Goal: Task Accomplishment & Management: Manage account settings

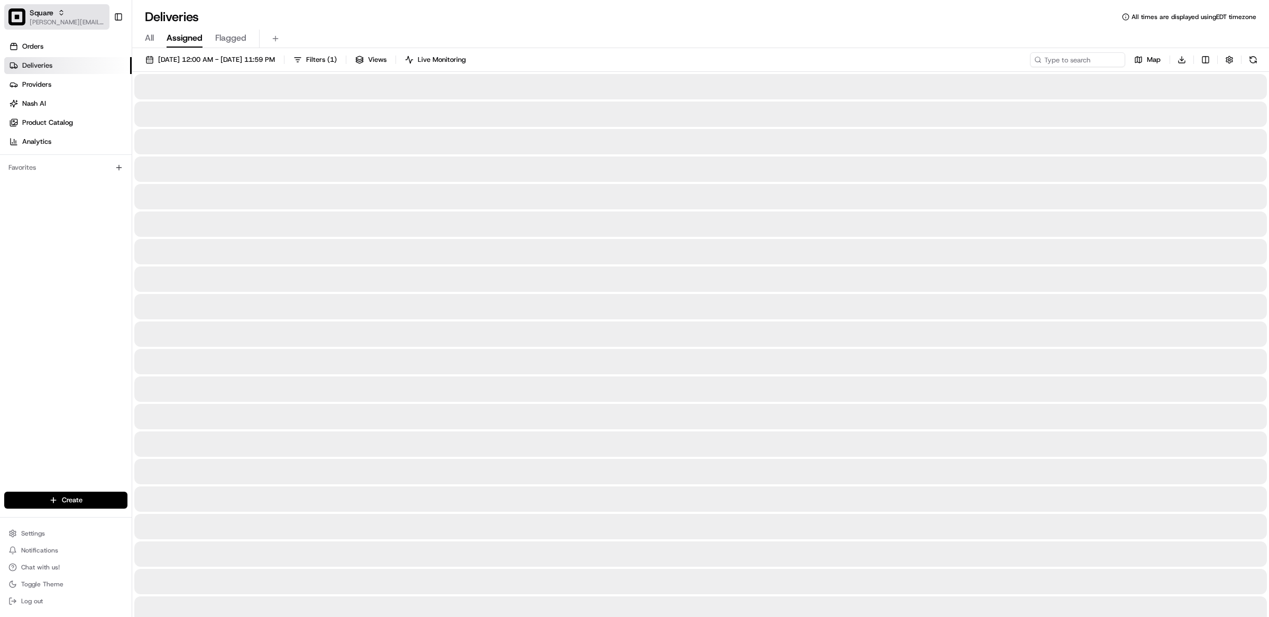
click at [47, 9] on span "Square" at bounding box center [42, 12] width 24 height 11
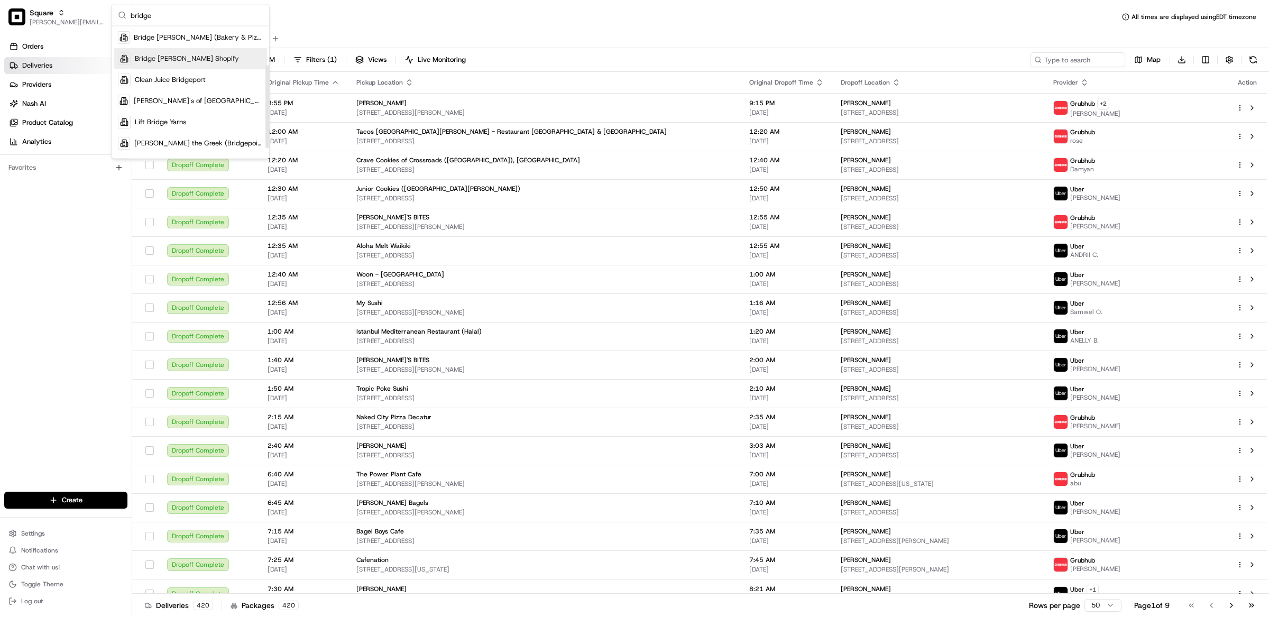
scroll to position [15, 0]
type input "bridge"
click at [193, 54] on div "Bridge [PERSON_NAME] Shopify" at bounding box center [190, 61] width 153 height 21
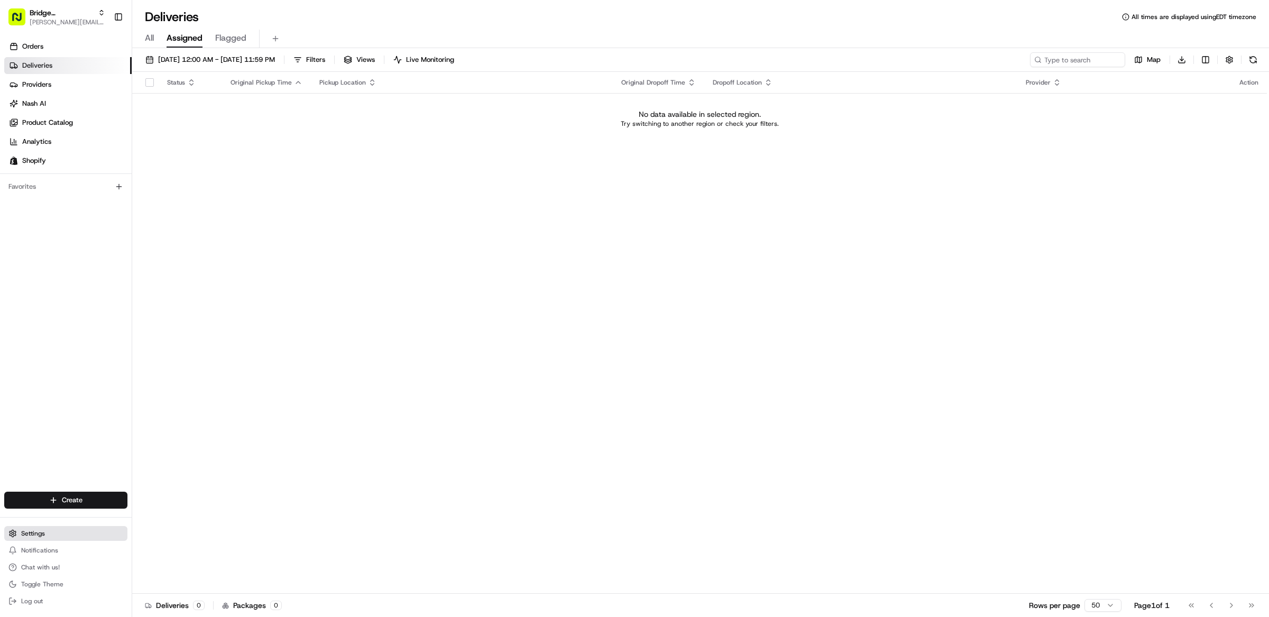
click at [31, 532] on span "Settings" at bounding box center [33, 533] width 24 height 8
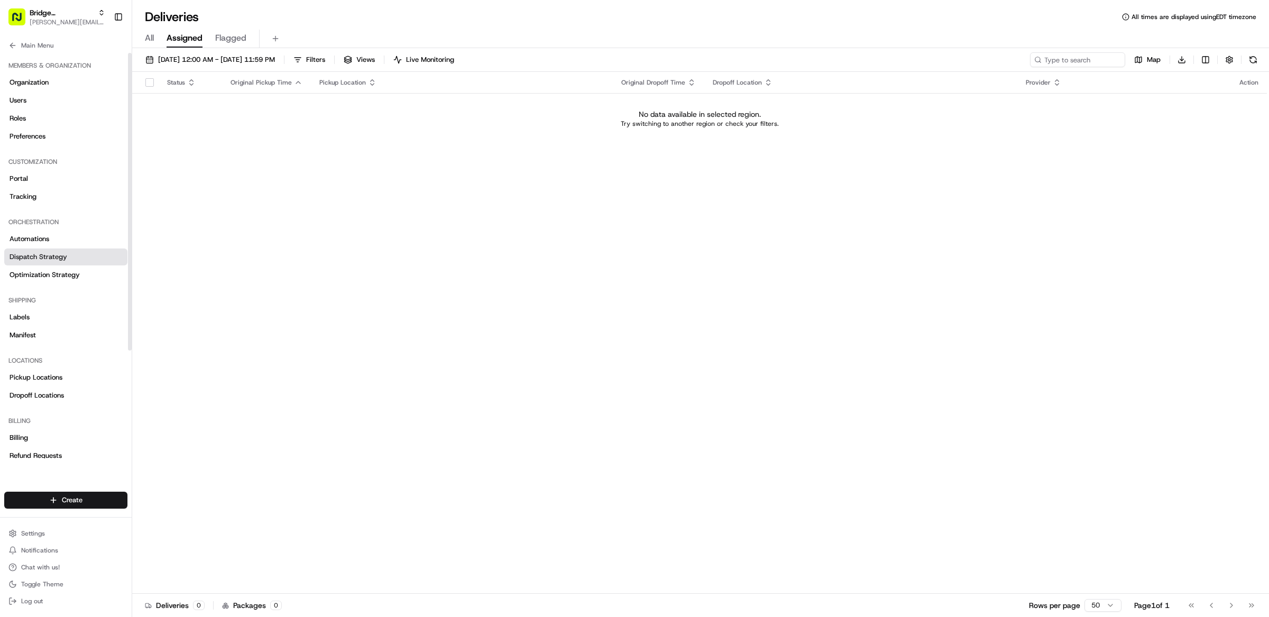
click at [58, 257] on span "Dispatch Strategy" at bounding box center [39, 257] width 58 height 10
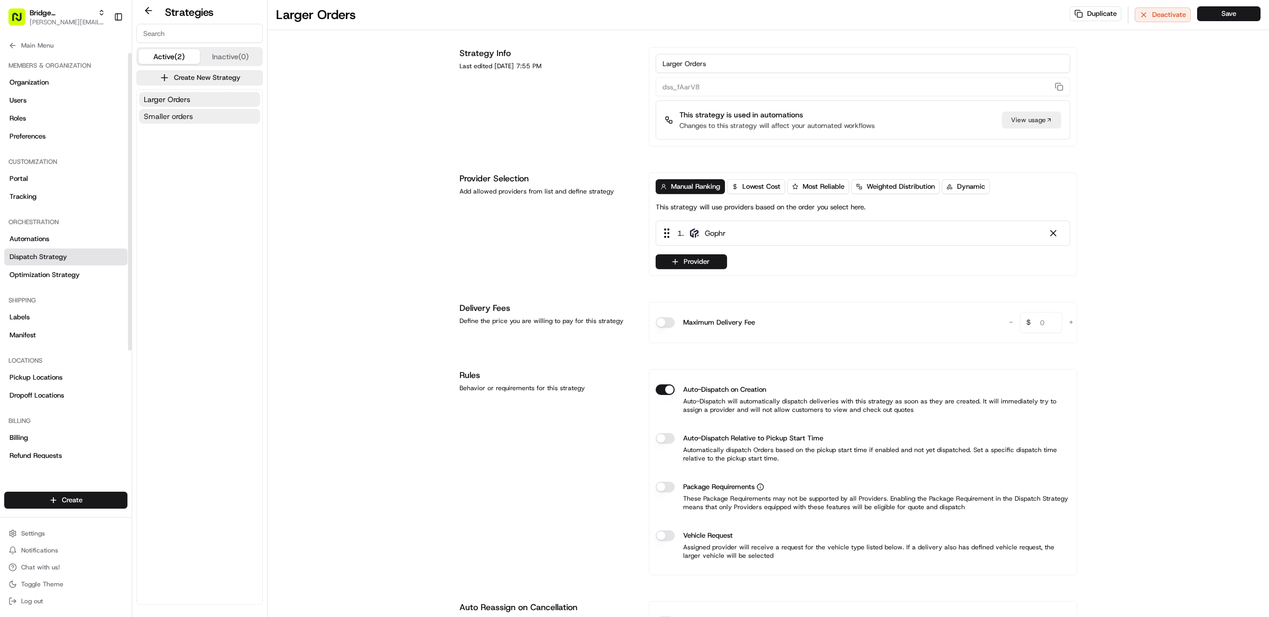
click at [187, 117] on span "Smaller orders" at bounding box center [168, 116] width 49 height 11
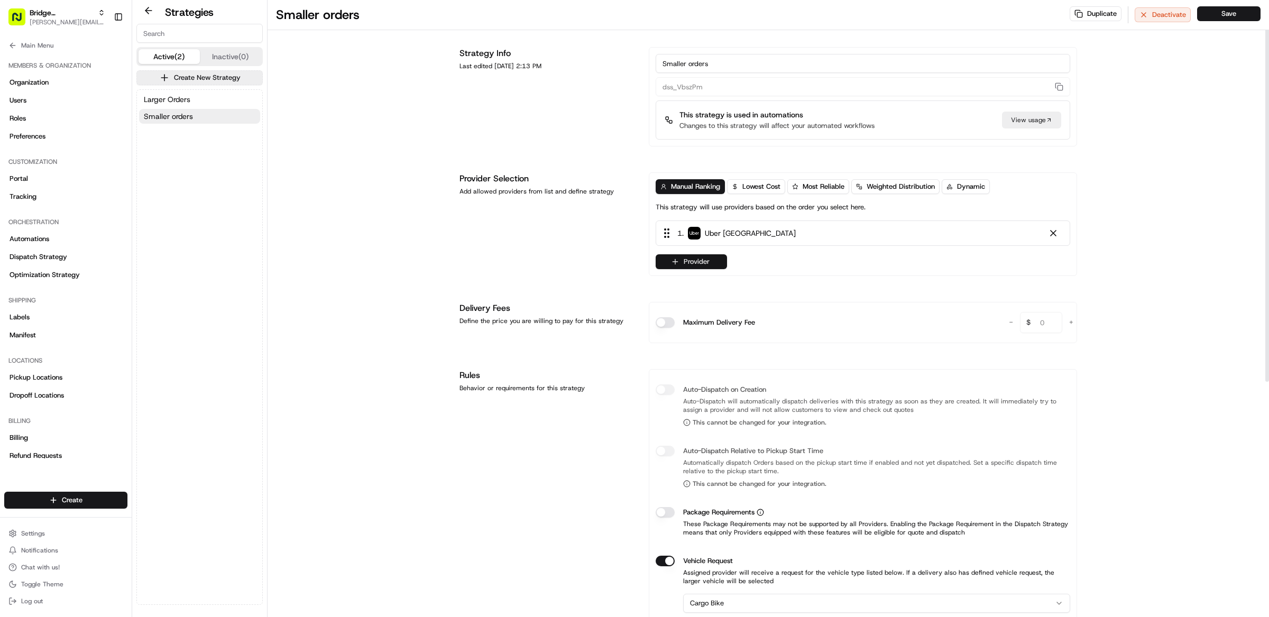
click at [706, 264] on button "Provider" at bounding box center [691, 261] width 71 height 15
click at [699, 351] on div "[PERSON_NAME] ([GEOGRAPHIC_DATA])" at bounding box center [747, 357] width 149 height 13
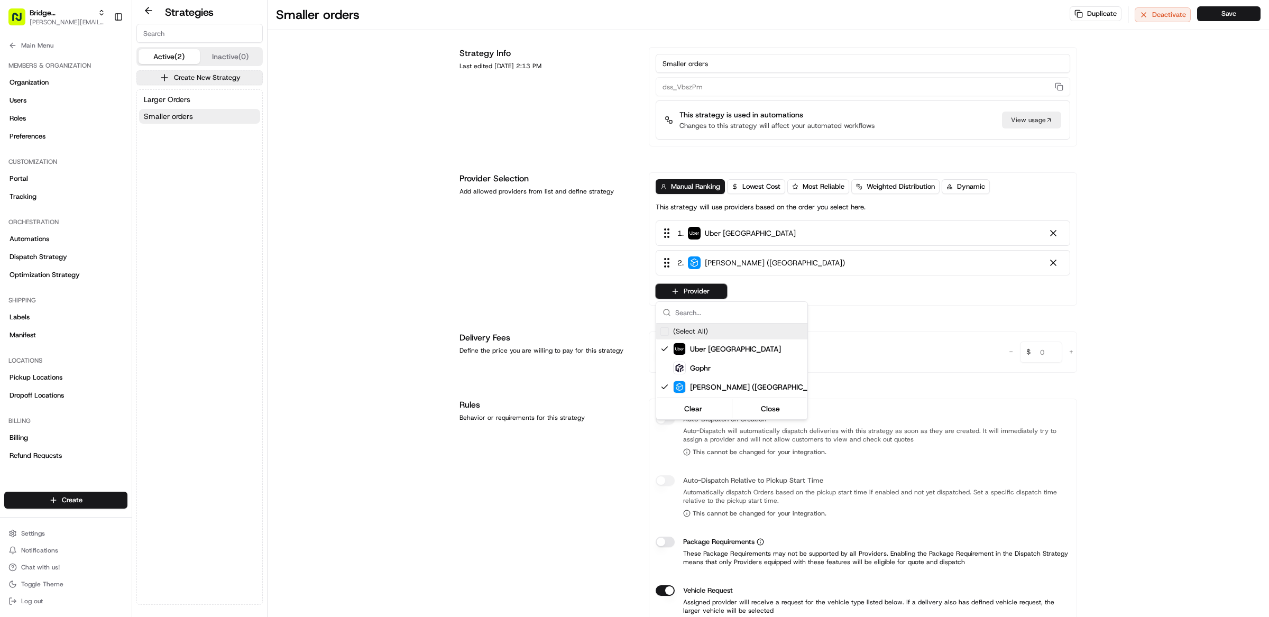
click at [195, 100] on html "Bridge [PERSON_NAME] Shopify [PERSON_NAME][EMAIL_ADDRESS][DOMAIN_NAME] Toggle S…" at bounding box center [634, 308] width 1269 height 617
click at [195, 100] on button "Larger Orders" at bounding box center [199, 99] width 121 height 15
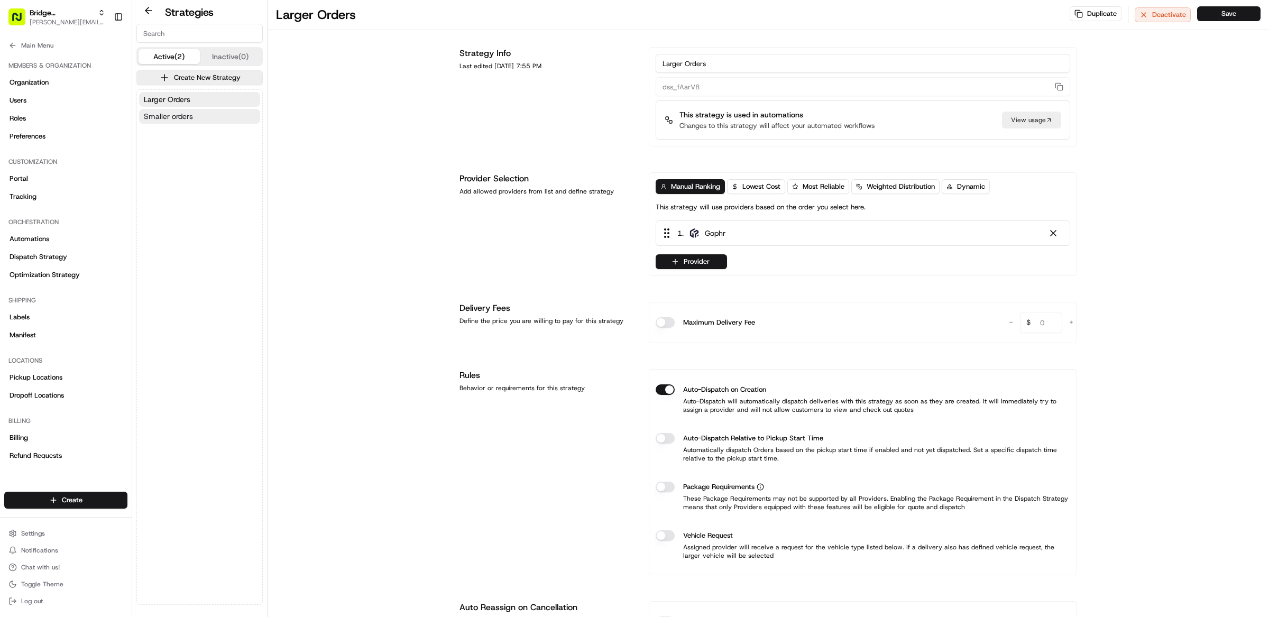
click at [197, 112] on button "Smaller orders" at bounding box center [199, 116] width 121 height 15
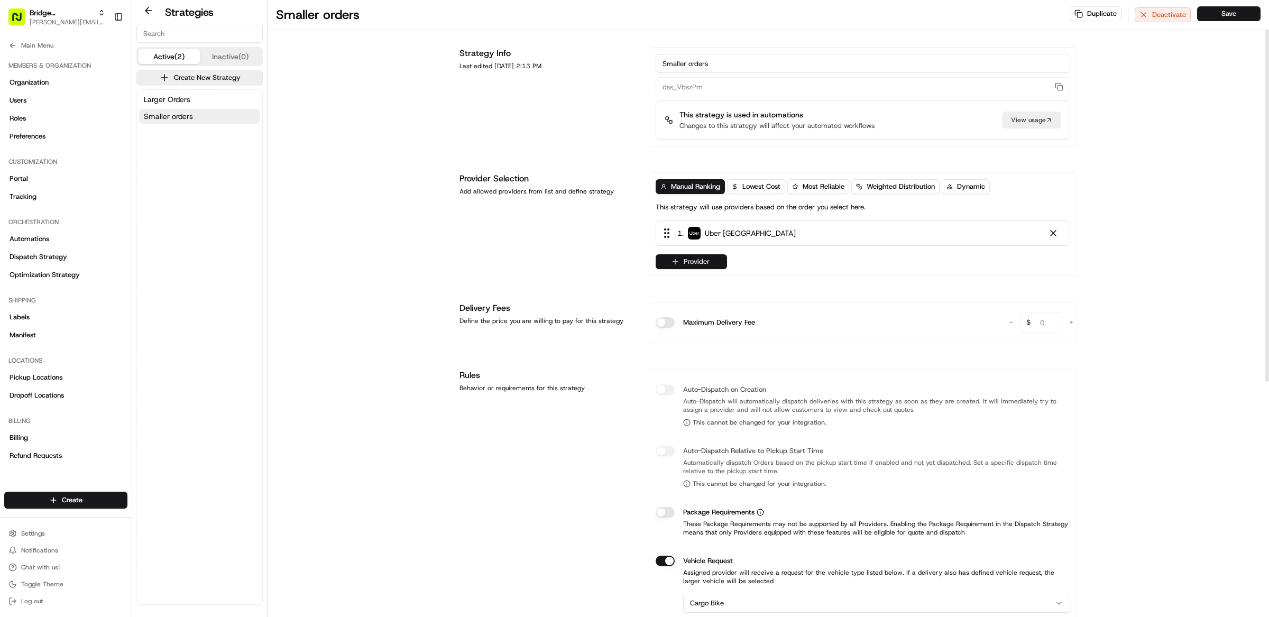
click at [706, 261] on button "Provider" at bounding box center [691, 261] width 71 height 15
click at [704, 357] on span "[PERSON_NAME] ([GEOGRAPHIC_DATA])" at bounding box center [756, 357] width 132 height 11
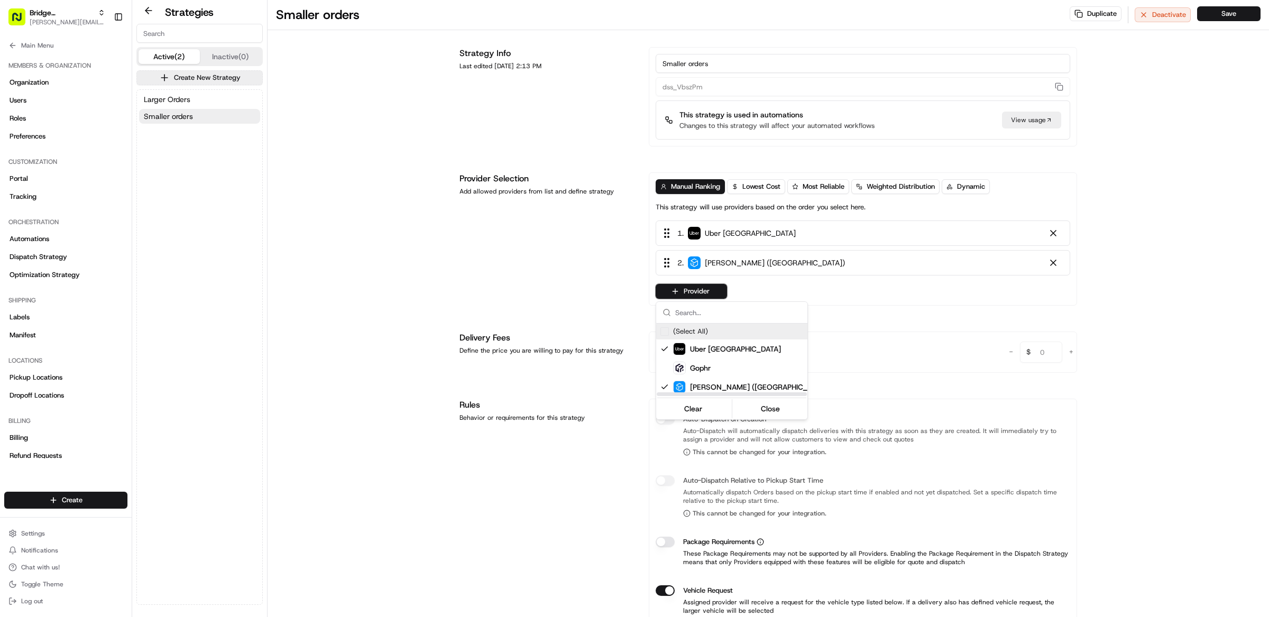
click at [1185, 153] on html "Bridge [PERSON_NAME] Shopify [PERSON_NAME][EMAIL_ADDRESS][DOMAIN_NAME] Toggle S…" at bounding box center [634, 308] width 1269 height 617
click at [1214, 23] on div "Smaller orders Duplicate Deactivate Save" at bounding box center [769, 15] width 1002 height 30
click at [1214, 16] on button "Save" at bounding box center [1228, 13] width 63 height 15
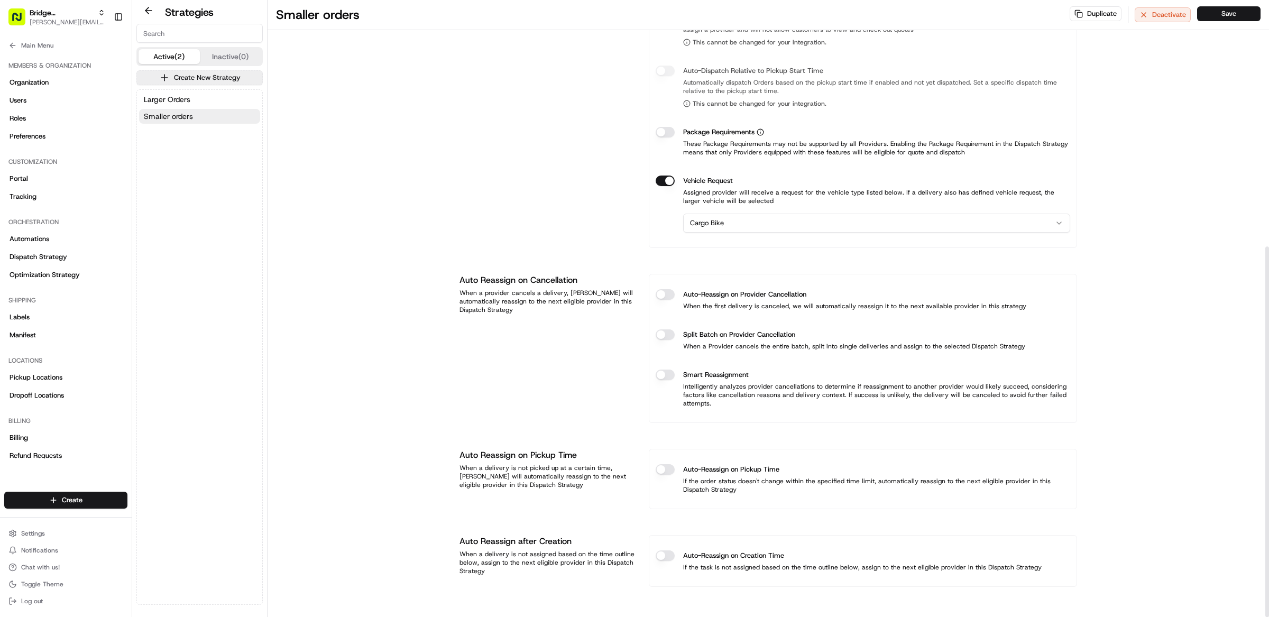
scroll to position [411, 0]
click at [665, 298] on button "Auto-Reassign on Provider Cancellation" at bounding box center [665, 294] width 19 height 11
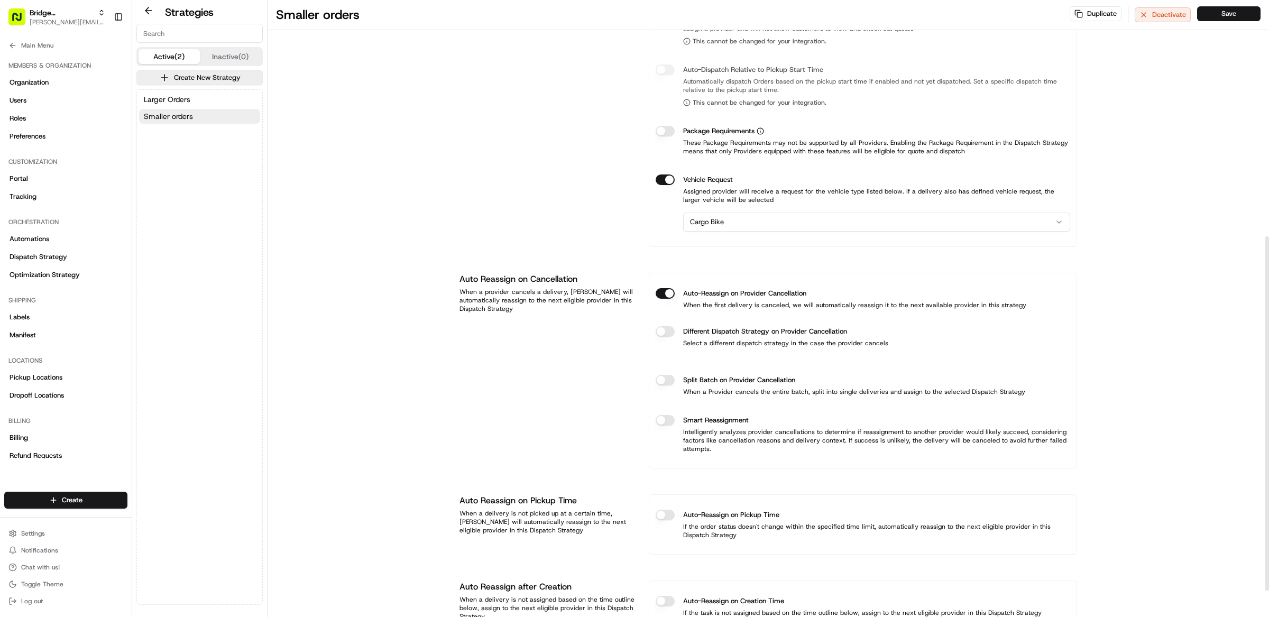
click at [666, 518] on button "Auto-Reassign on Pickup Time" at bounding box center [665, 515] width 19 height 11
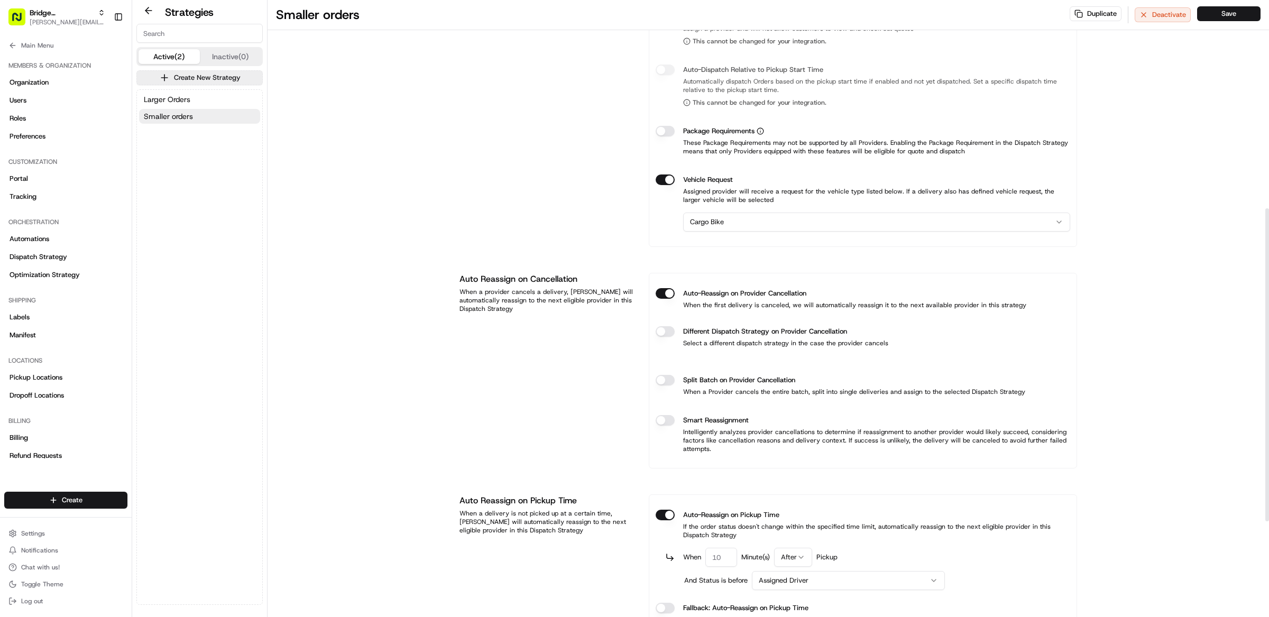
click at [728, 557] on input "number" at bounding box center [722, 557] width 32 height 19
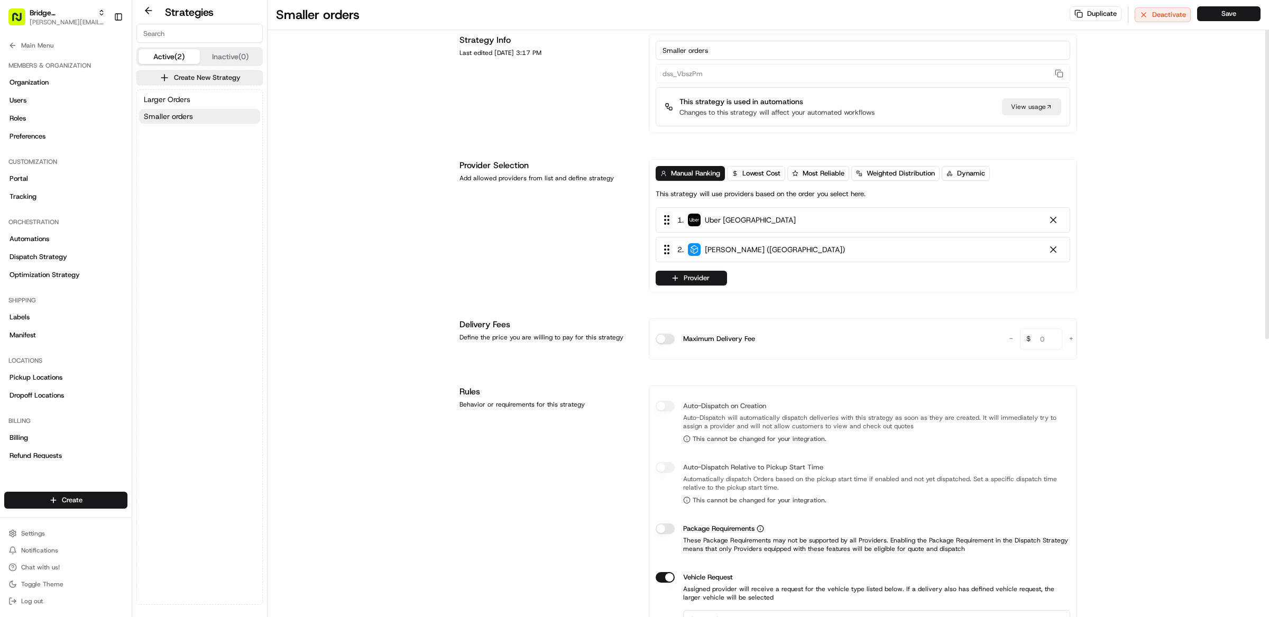
scroll to position [0, 0]
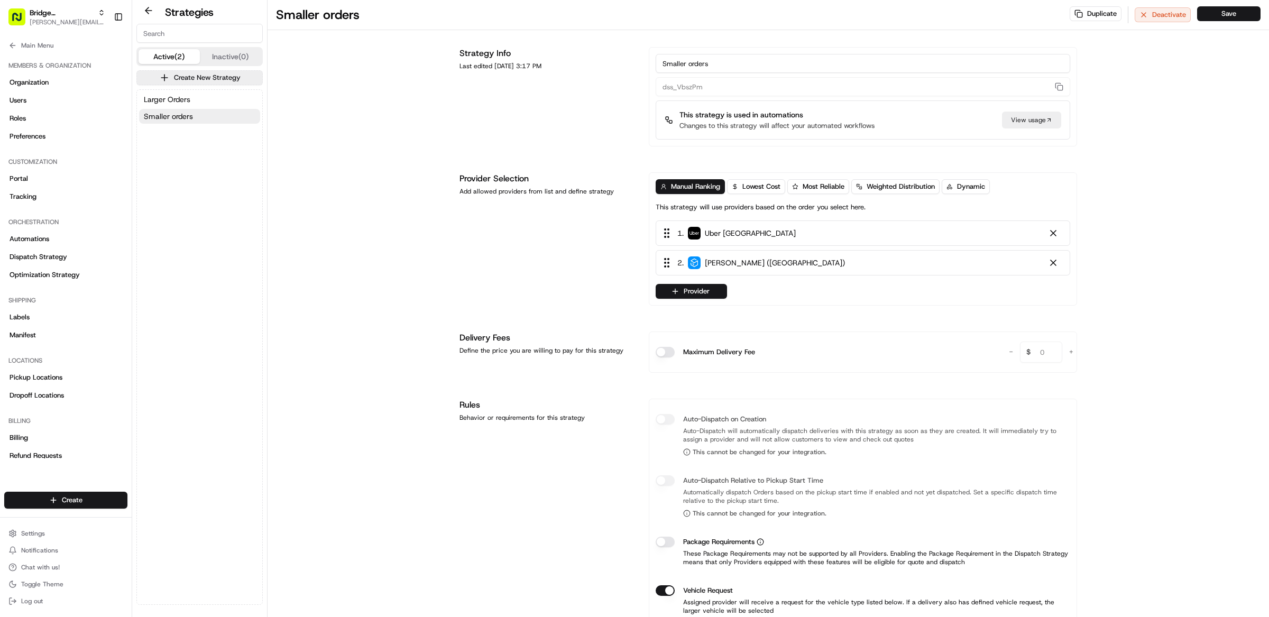
type input "5"
click at [1240, 16] on button "Save" at bounding box center [1228, 13] width 63 height 15
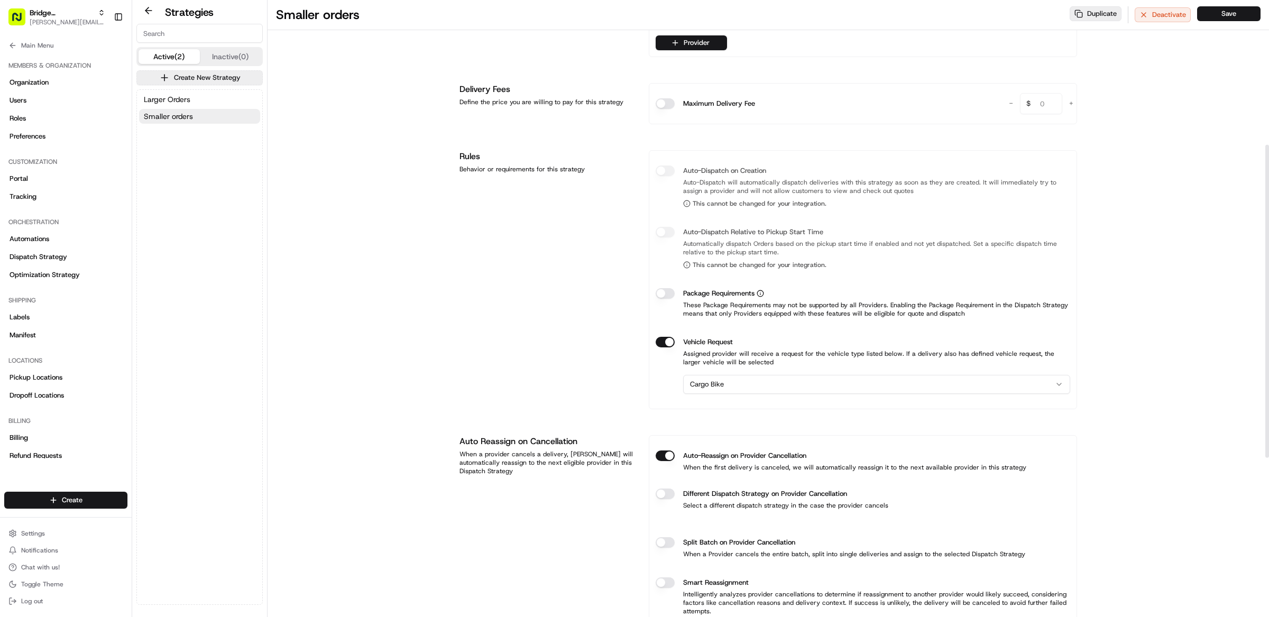
scroll to position [311, 0]
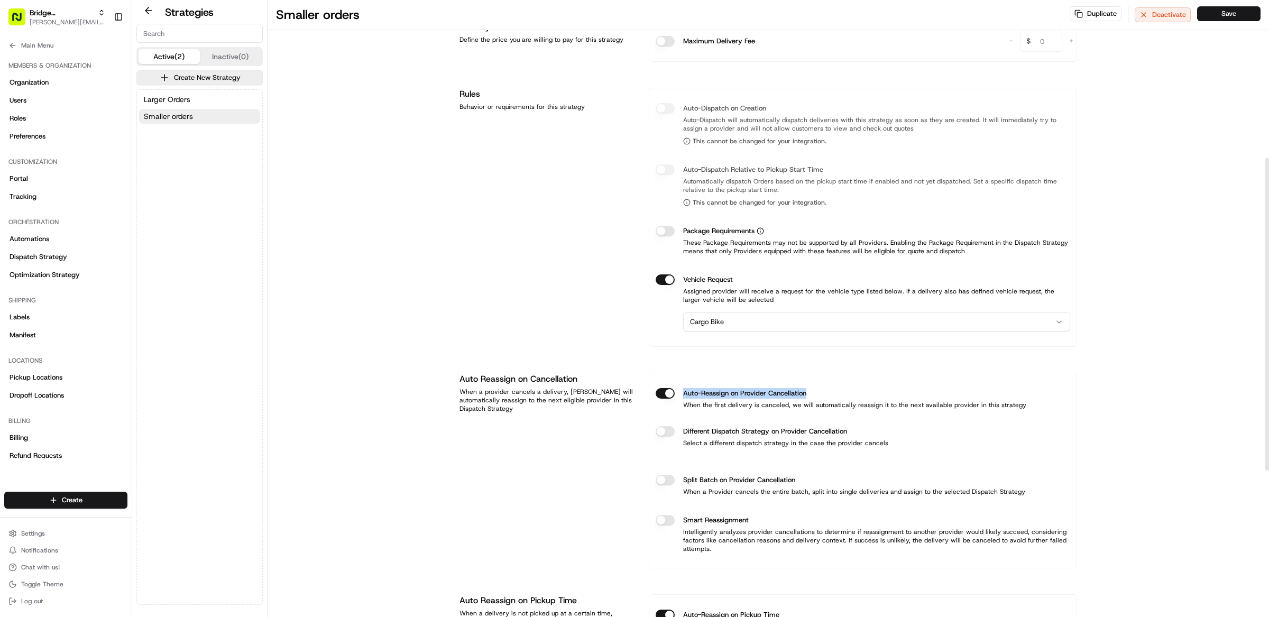
drag, startPoint x: 805, startPoint y: 396, endPoint x: 683, endPoint y: 396, distance: 122.2
click at [683, 396] on div "Auto-Reassign on Provider Cancellation" at bounding box center [863, 393] width 415 height 11
copy label "Auto-Reassign on Provider Cancellation"
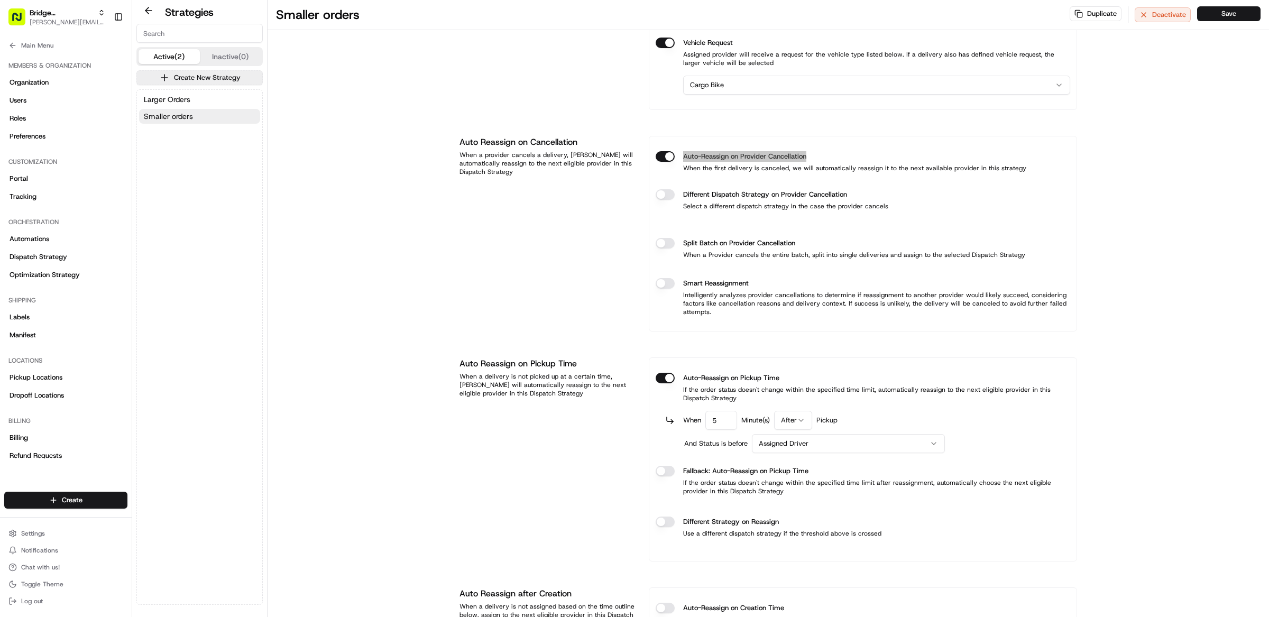
scroll to position [561, 0]
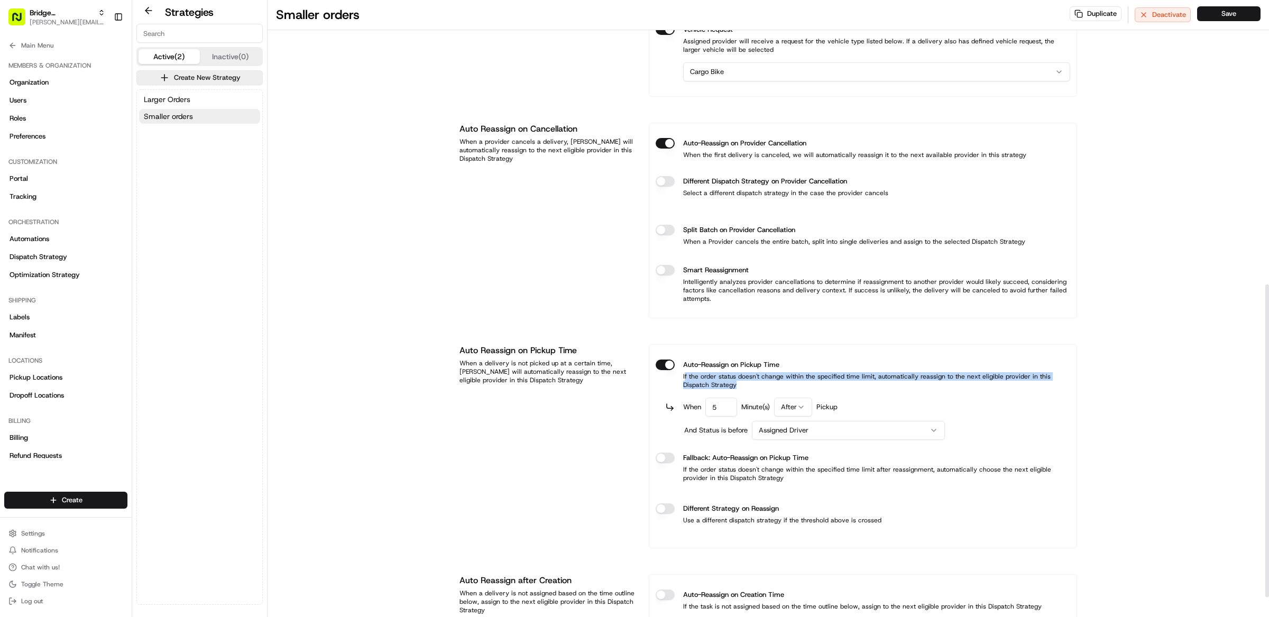
drag, startPoint x: 715, startPoint y: 384, endPoint x: 688, endPoint y: 376, distance: 27.8
click at [686, 376] on p "If the order status doesn't change within the specified time limit, automatical…" at bounding box center [863, 380] width 415 height 17
drag, startPoint x: 782, startPoint y: 365, endPoint x: 684, endPoint y: 369, distance: 97.9
click at [684, 369] on div "Auto-Reassign on Pickup Time" at bounding box center [863, 365] width 415 height 11
copy label "Auto-Reassign on Pickup Time"
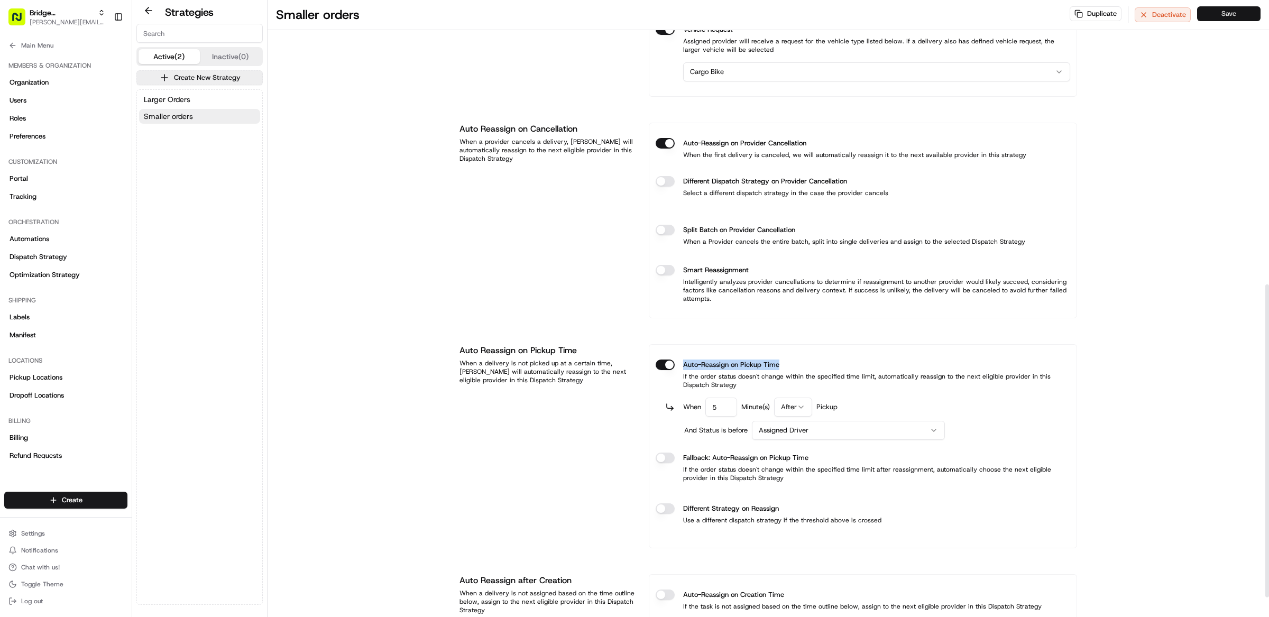
click at [1222, 20] on button "Save" at bounding box center [1228, 13] width 63 height 15
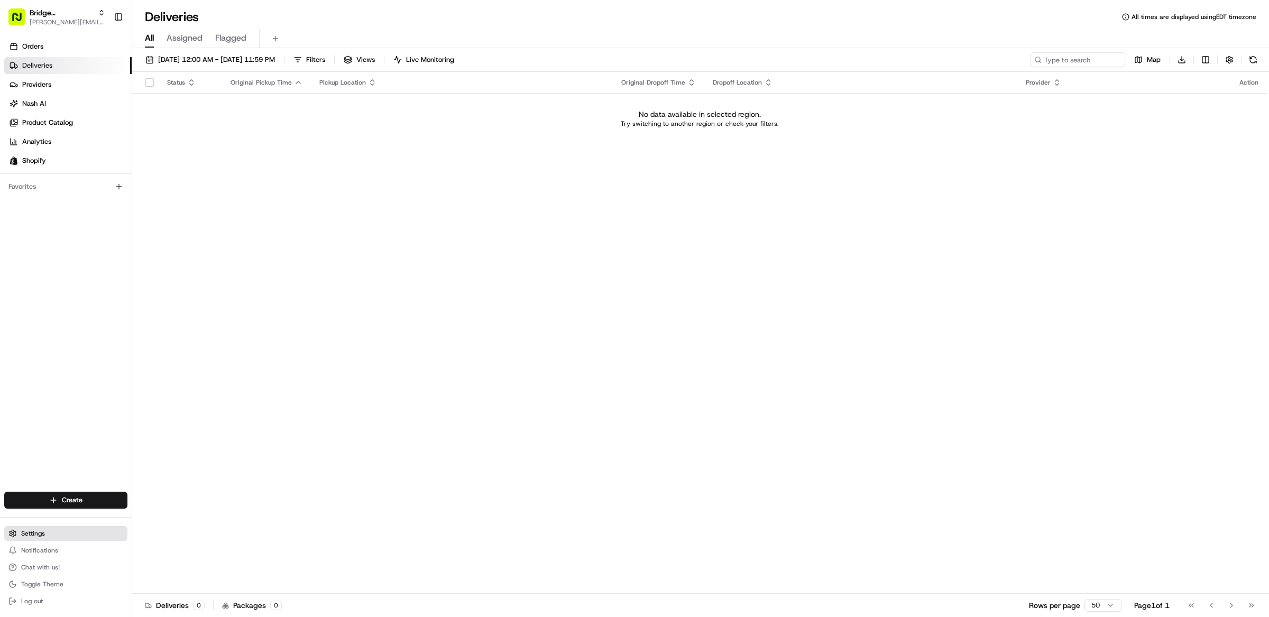
click at [29, 530] on span "Settings" at bounding box center [33, 533] width 24 height 8
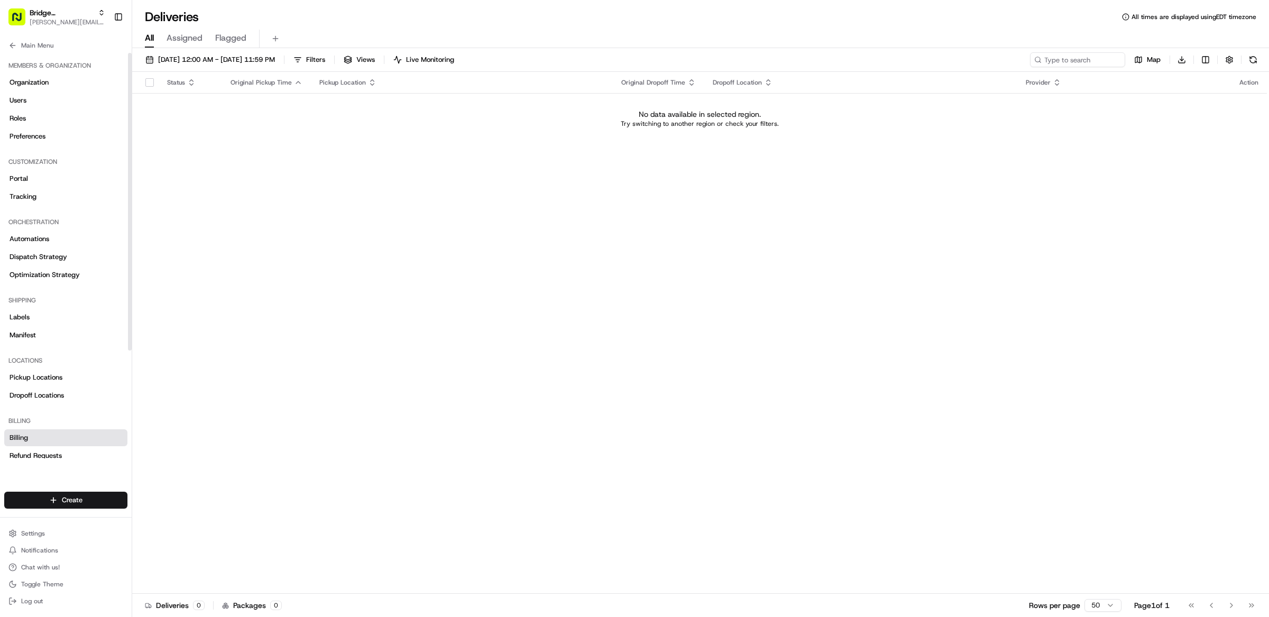
click at [38, 438] on link "Billing" at bounding box center [65, 437] width 123 height 17
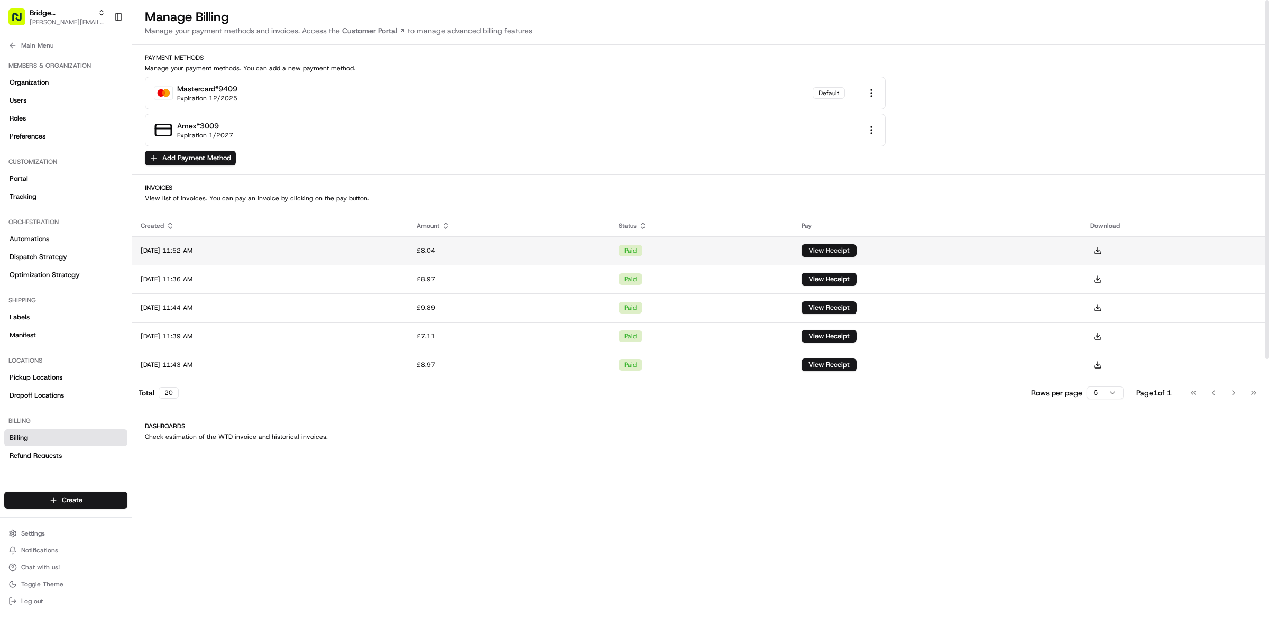
click at [857, 250] on button "View Receipt" at bounding box center [829, 250] width 55 height 13
